Goal: Transaction & Acquisition: Purchase product/service

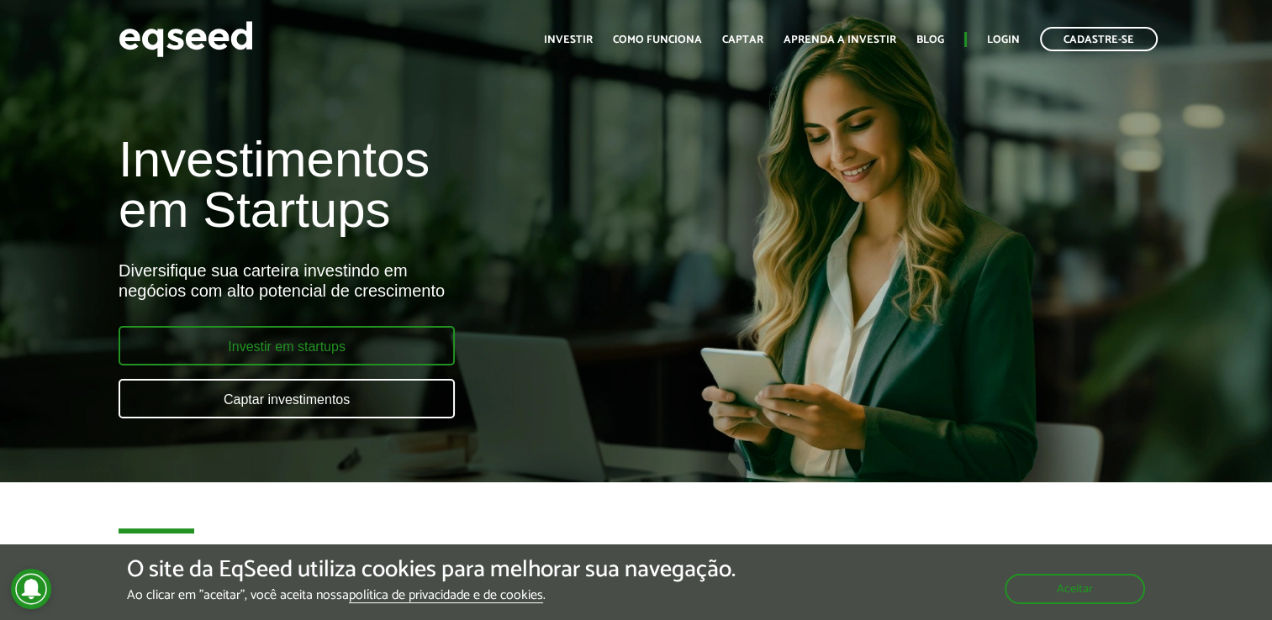
click at [375, 345] on link "Investir em startups" at bounding box center [287, 346] width 336 height 40
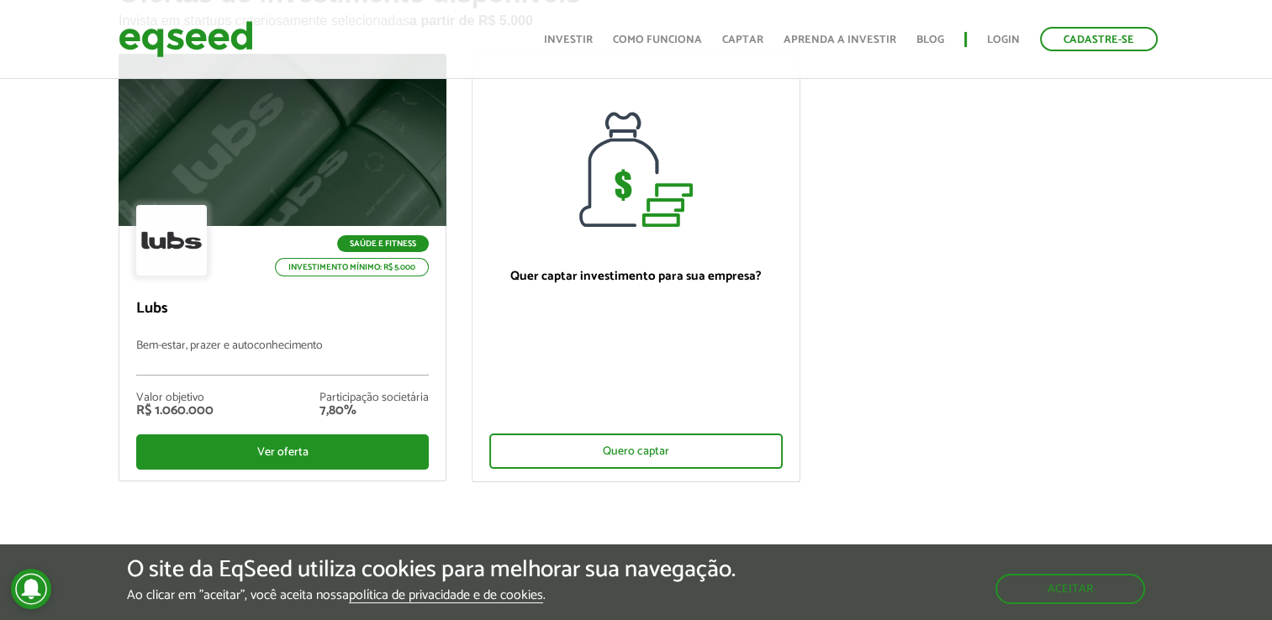
scroll to position [138, 0]
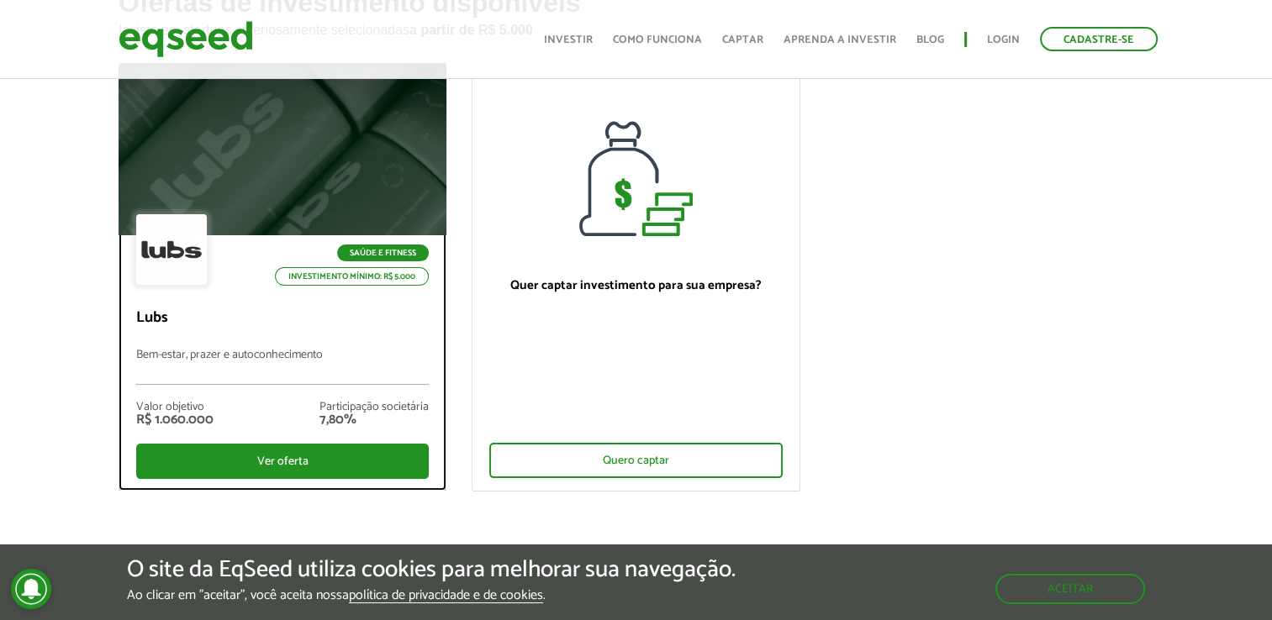
click at [345, 292] on div "Saúde e Fitness Investimento mínimo: R$ 5.000 Lubs Bem-estar, prazer e autoconh…" at bounding box center [282, 362] width 326 height 255
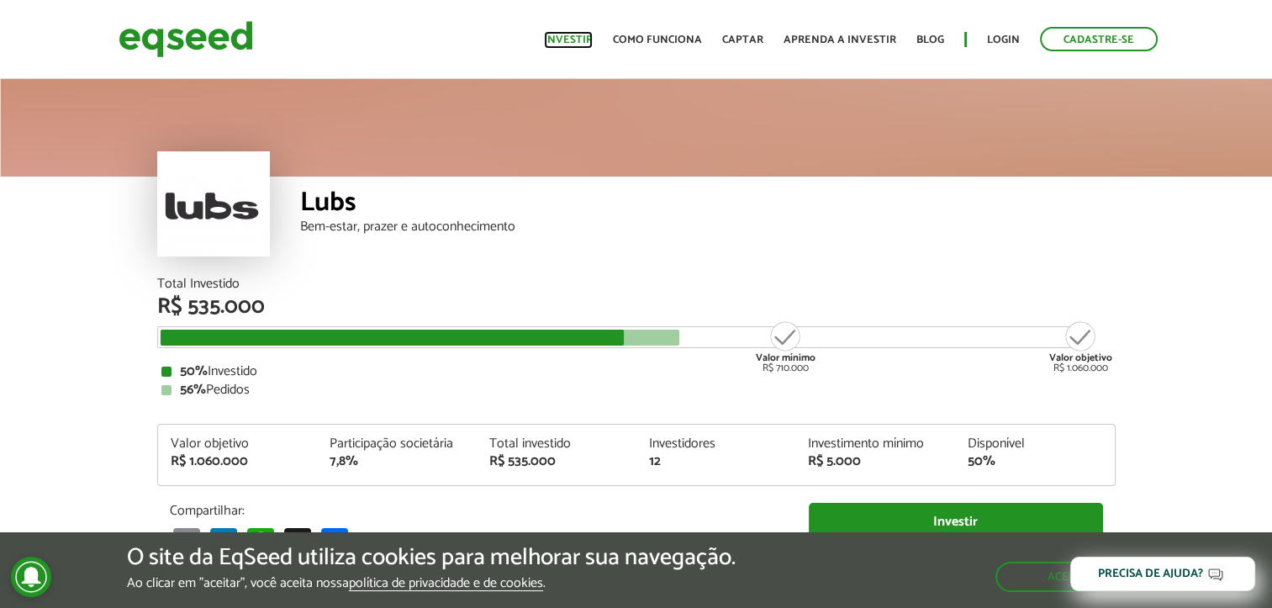
click at [560, 34] on link "Investir" at bounding box center [568, 39] width 49 height 11
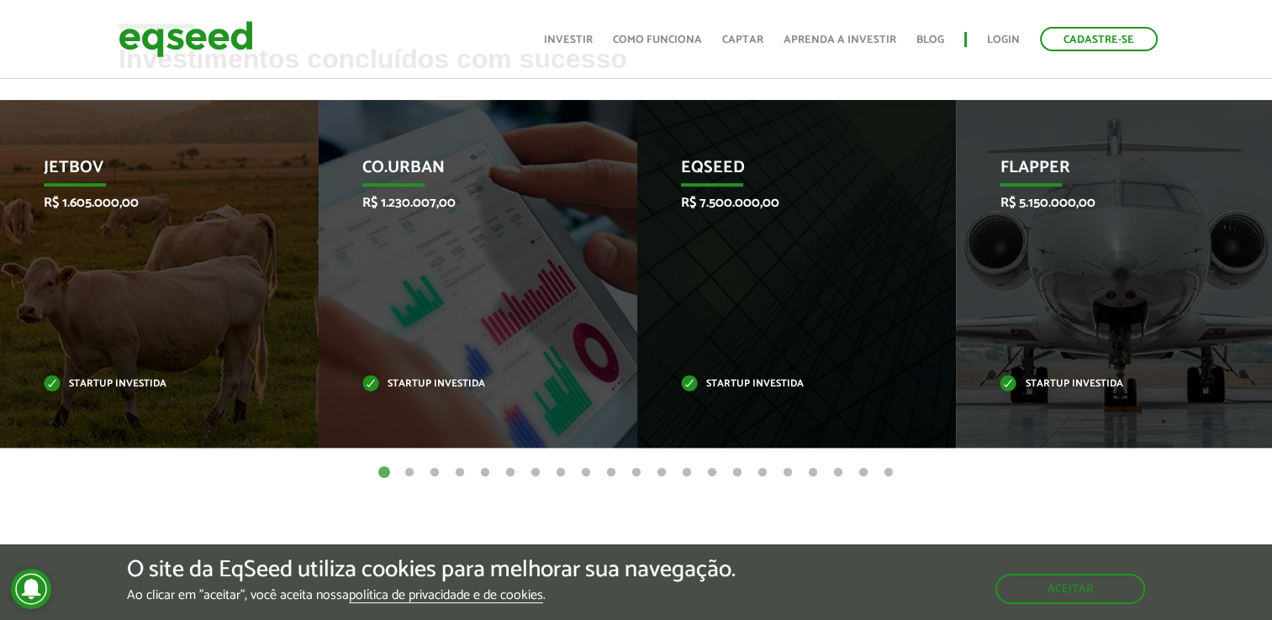
scroll to position [695, 0]
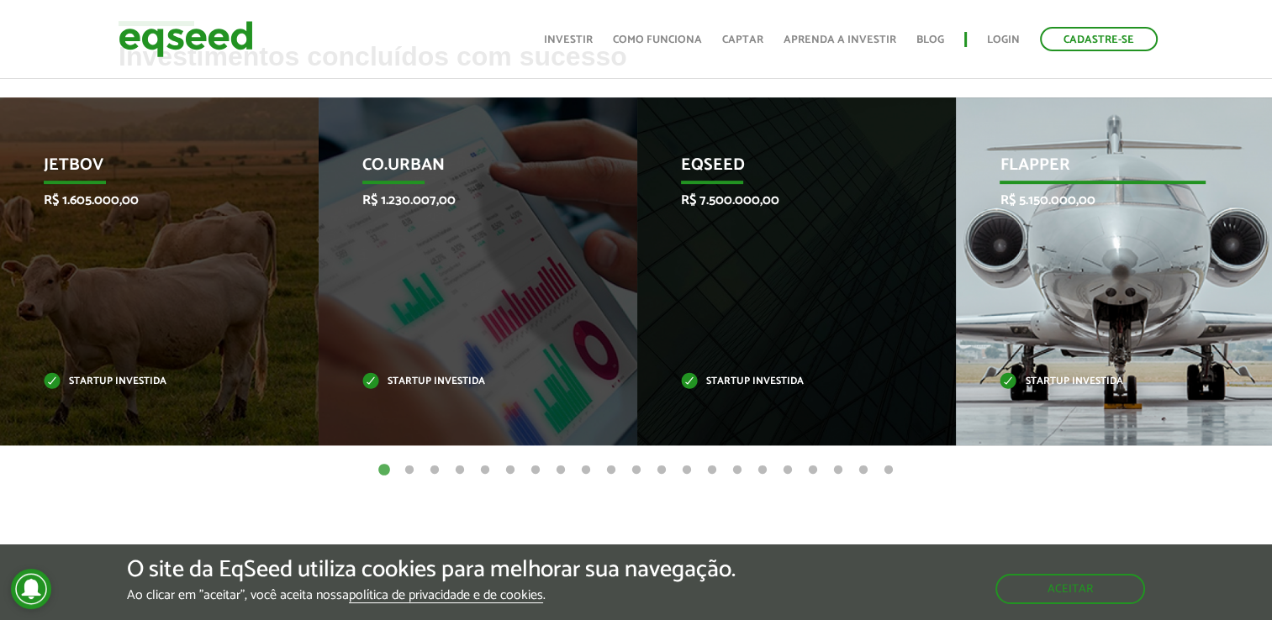
click at [1032, 319] on div "Flapper R$ 5.150.000,00 Startup investida" at bounding box center [1102, 271] width 293 height 348
click at [1042, 382] on p "Startup investida" at bounding box center [1101, 381] width 205 height 9
click at [1035, 160] on p "Flapper" at bounding box center [1101, 169] width 205 height 29
click at [1068, 356] on div "Flapper R$ 5.150.000,00 Startup investida" at bounding box center [1102, 271] width 293 height 348
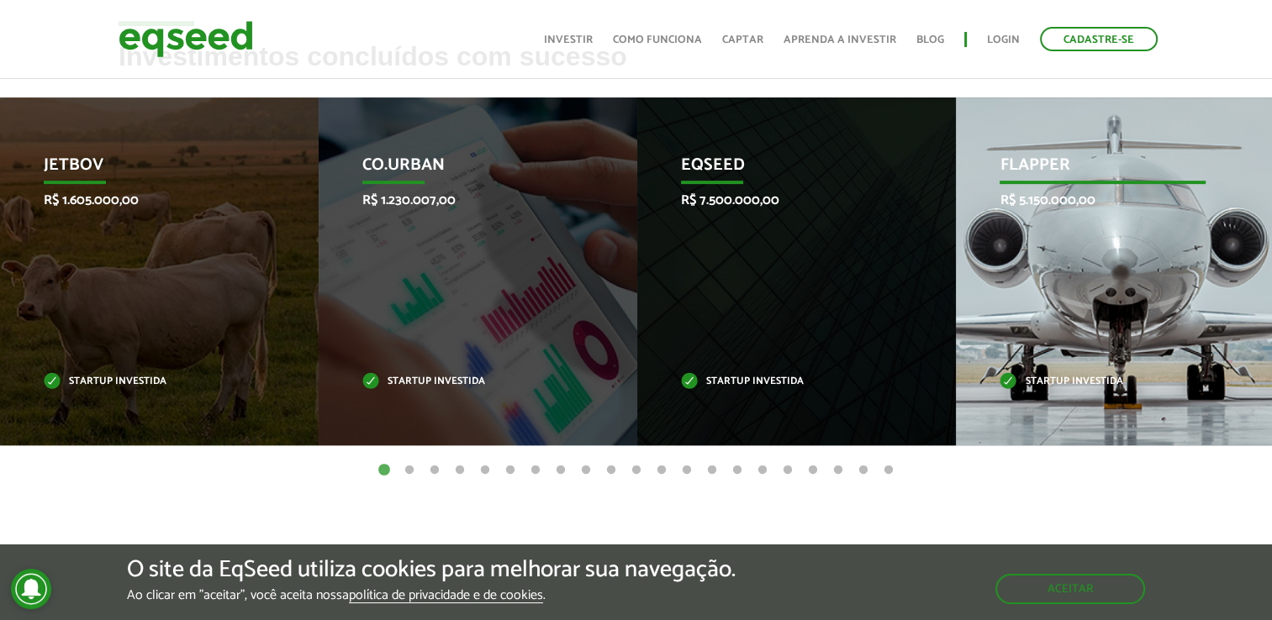
click at [1035, 382] on p "Startup investida" at bounding box center [1101, 381] width 205 height 9
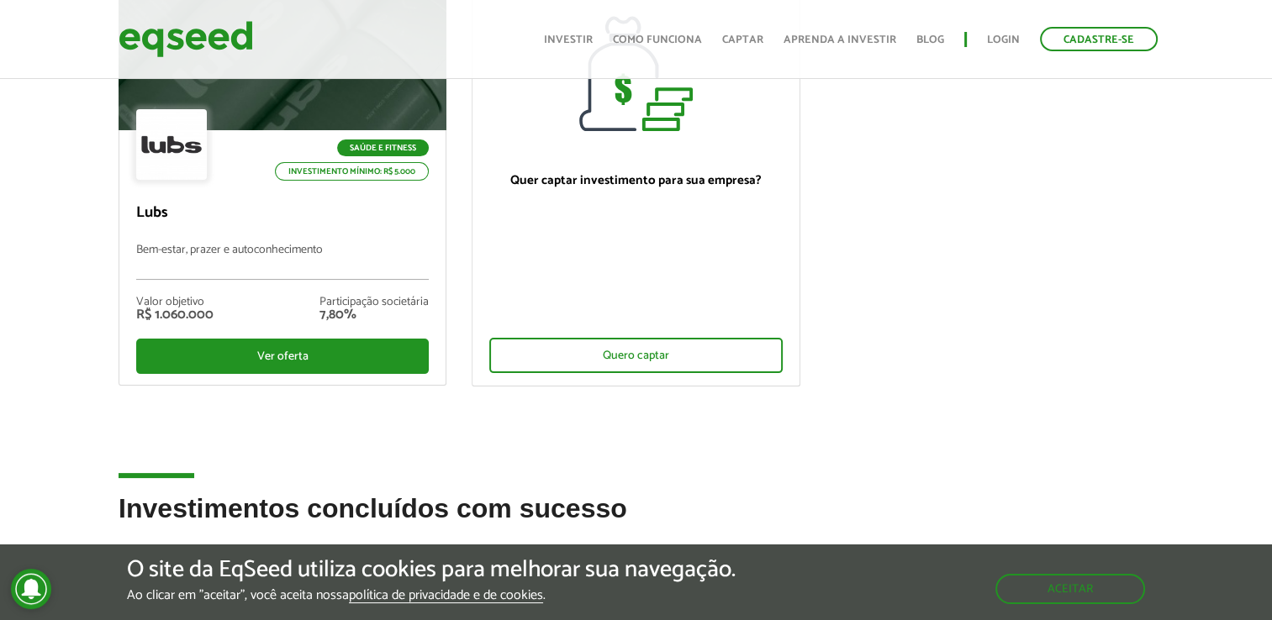
scroll to position [252, 0]
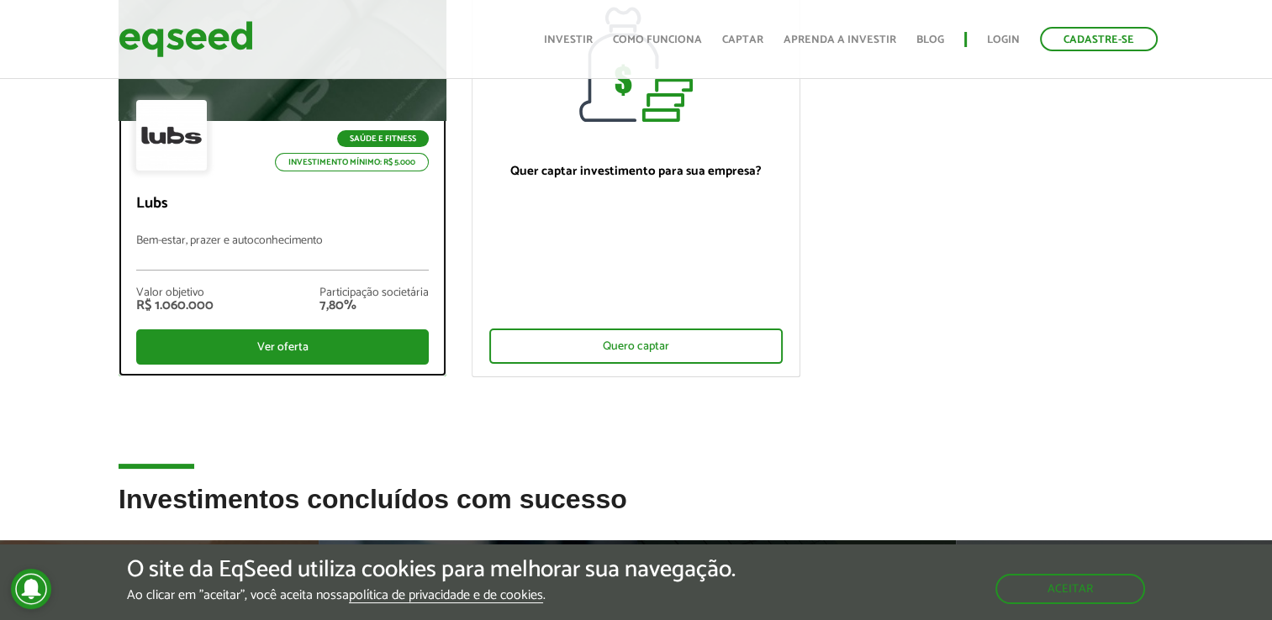
click at [427, 207] on p "Lubs" at bounding box center [282, 204] width 292 height 18
